Goal: Information Seeking & Learning: Learn about a topic

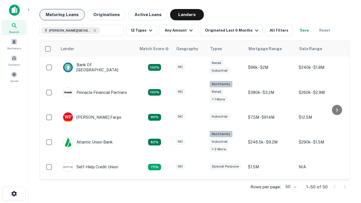
click at [62, 15] on button "Maturing Loans" at bounding box center [61, 14] width 45 height 11
